Goal: Task Accomplishment & Management: Use online tool/utility

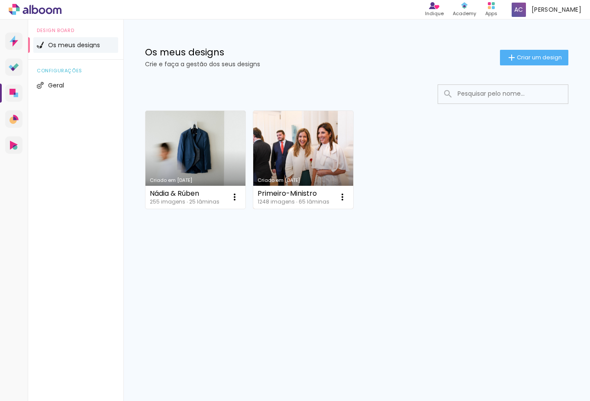
click at [301, 178] on div "Criado em [DATE]" at bounding box center [303, 180] width 91 height 5
